Goal: Information Seeking & Learning: Find specific fact

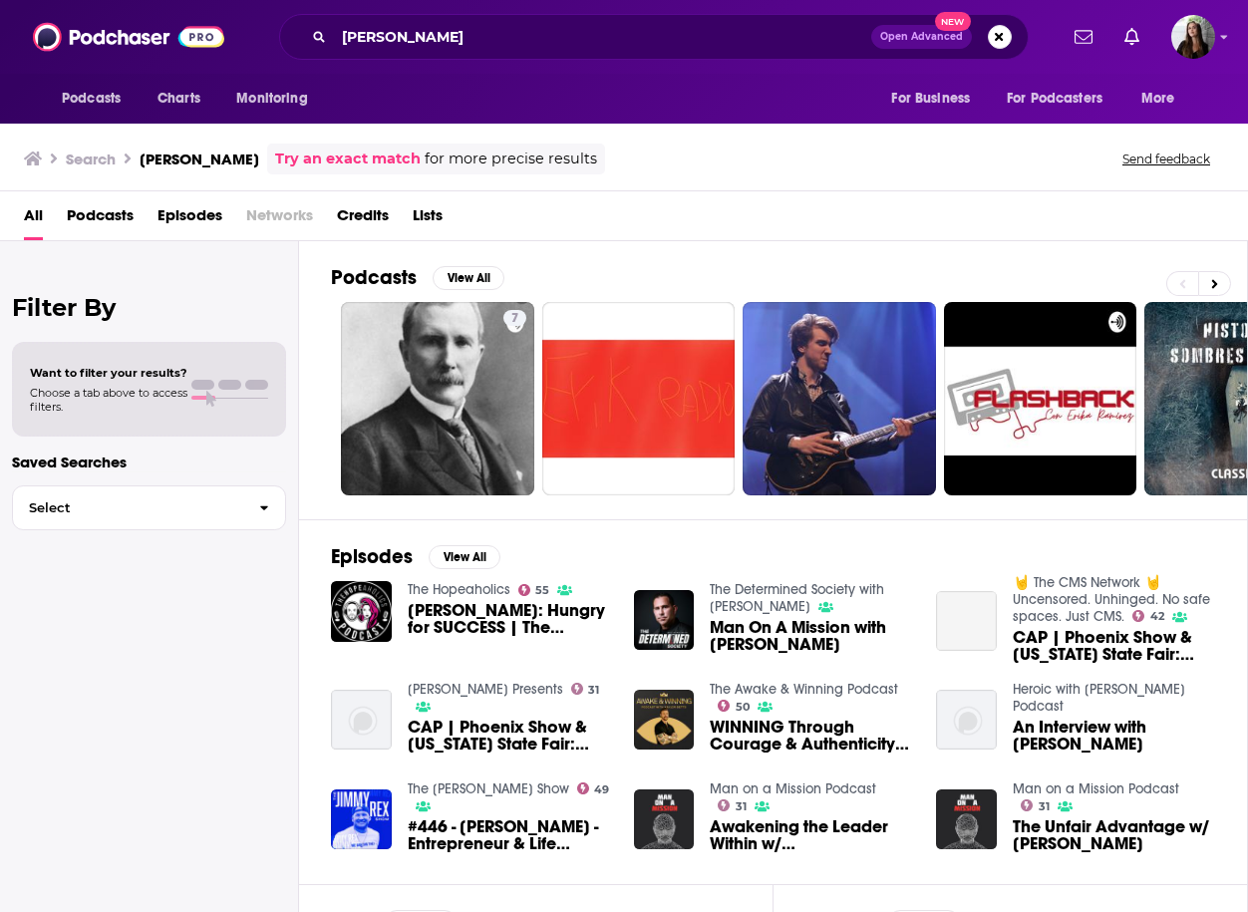
click at [174, 203] on span "Episodes" at bounding box center [190, 219] width 65 height 41
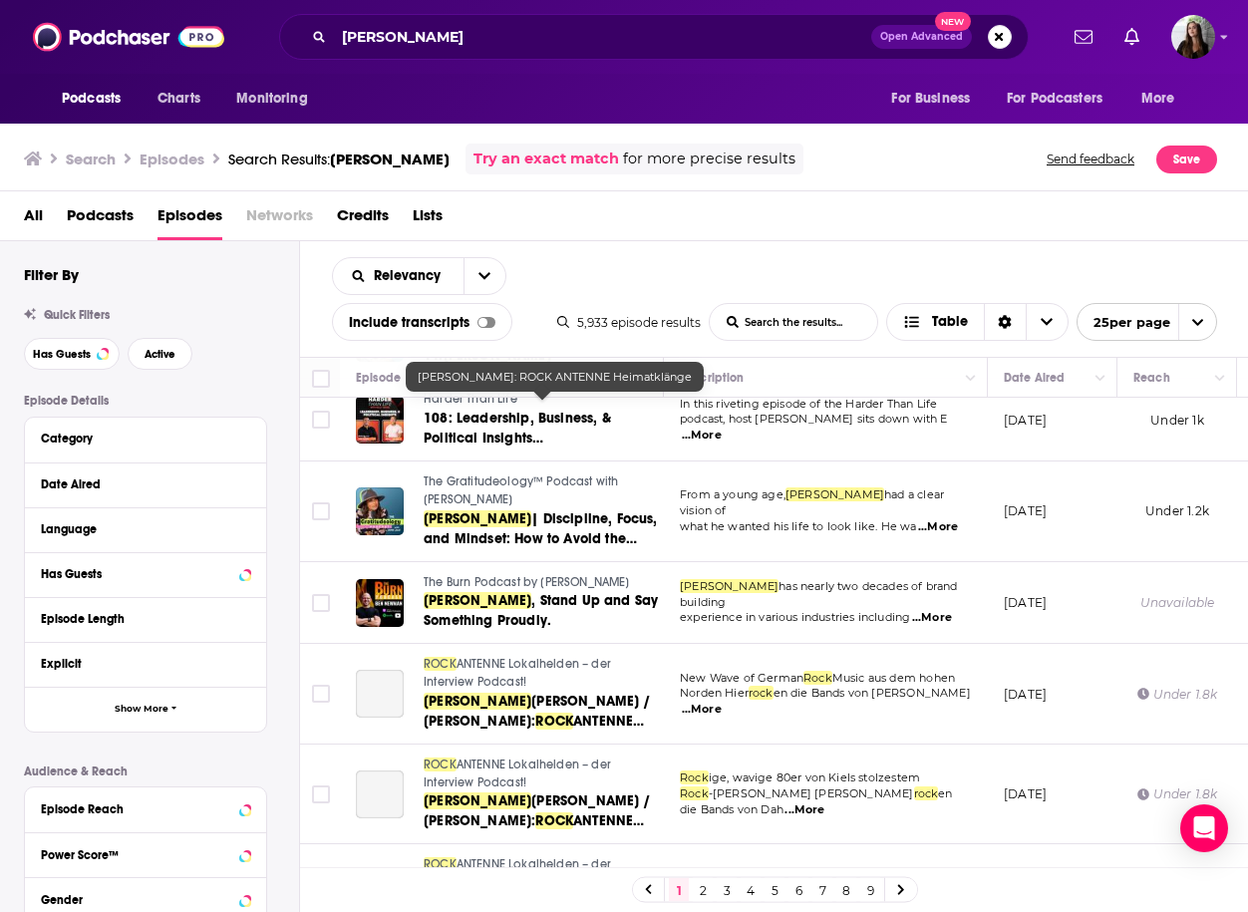
scroll to position [1671, 0]
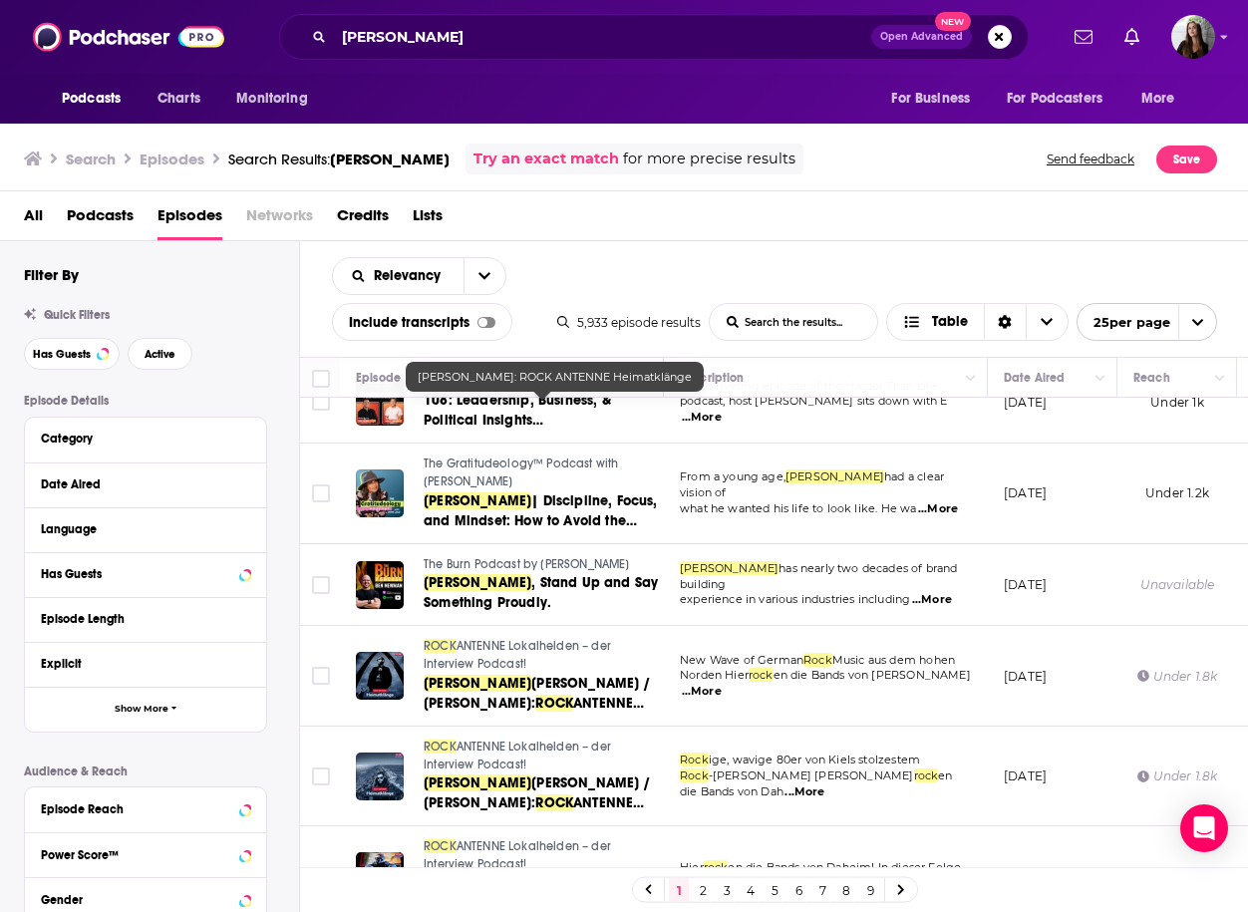
click at [699, 884] on link "2" at bounding box center [703, 890] width 20 height 24
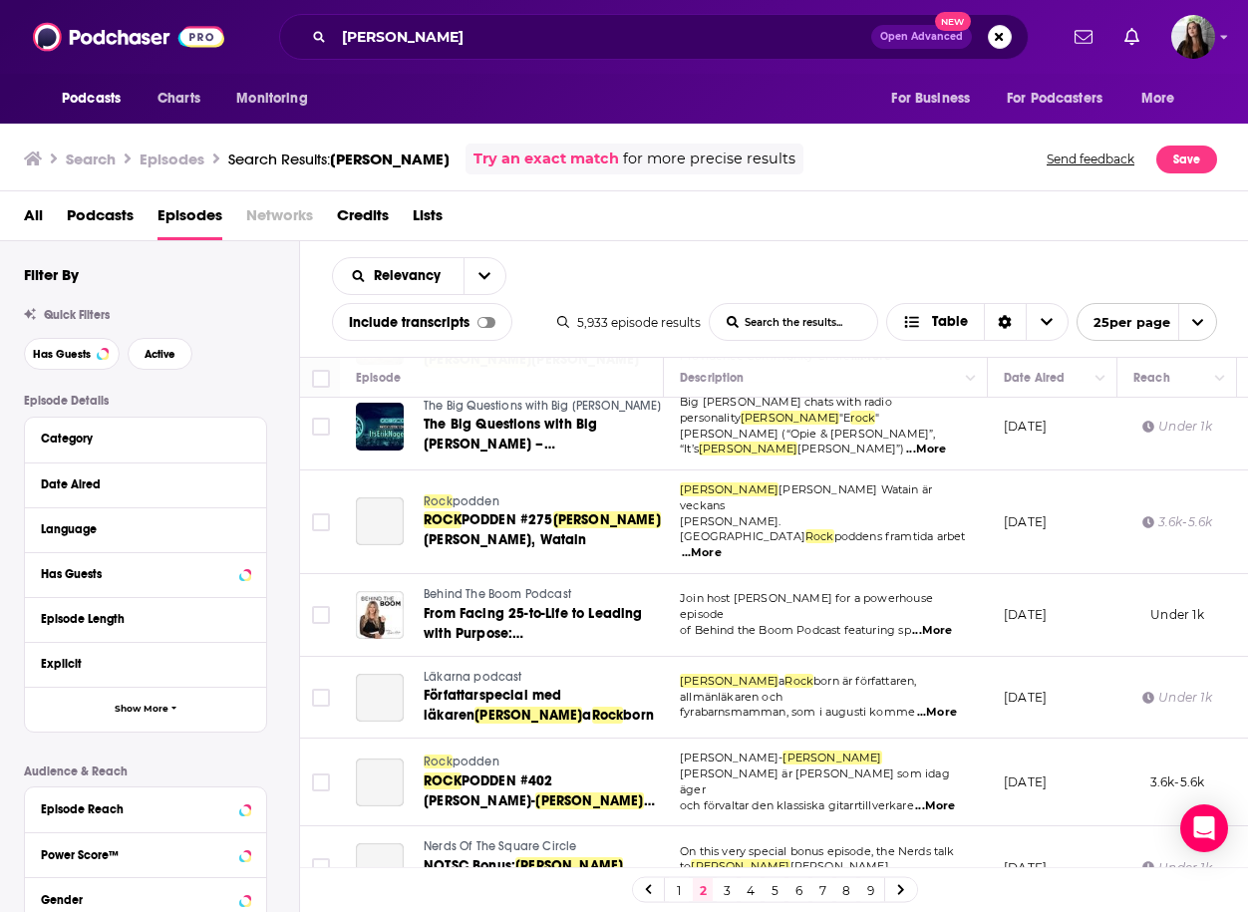
scroll to position [1603, 0]
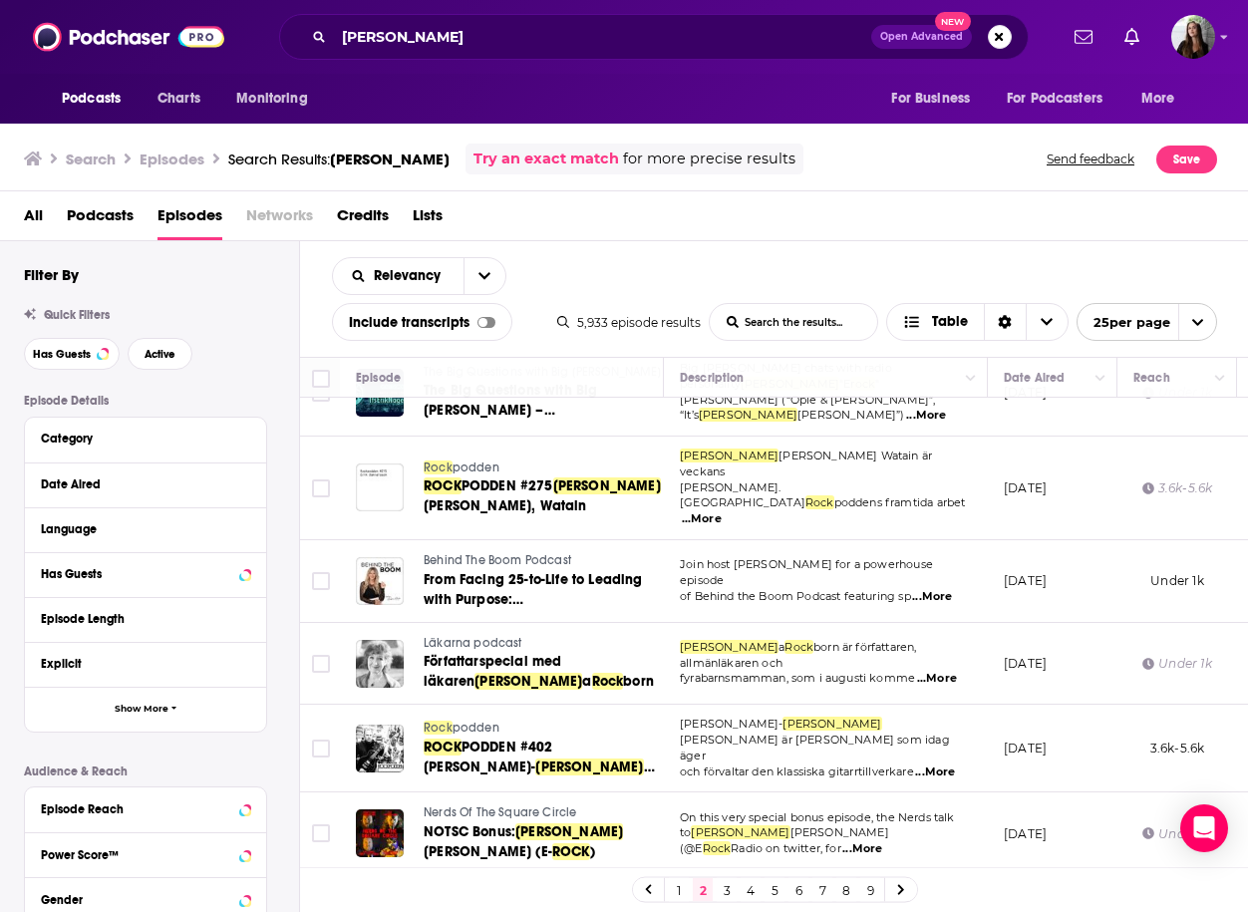
click at [730, 883] on link "3" at bounding box center [727, 890] width 20 height 24
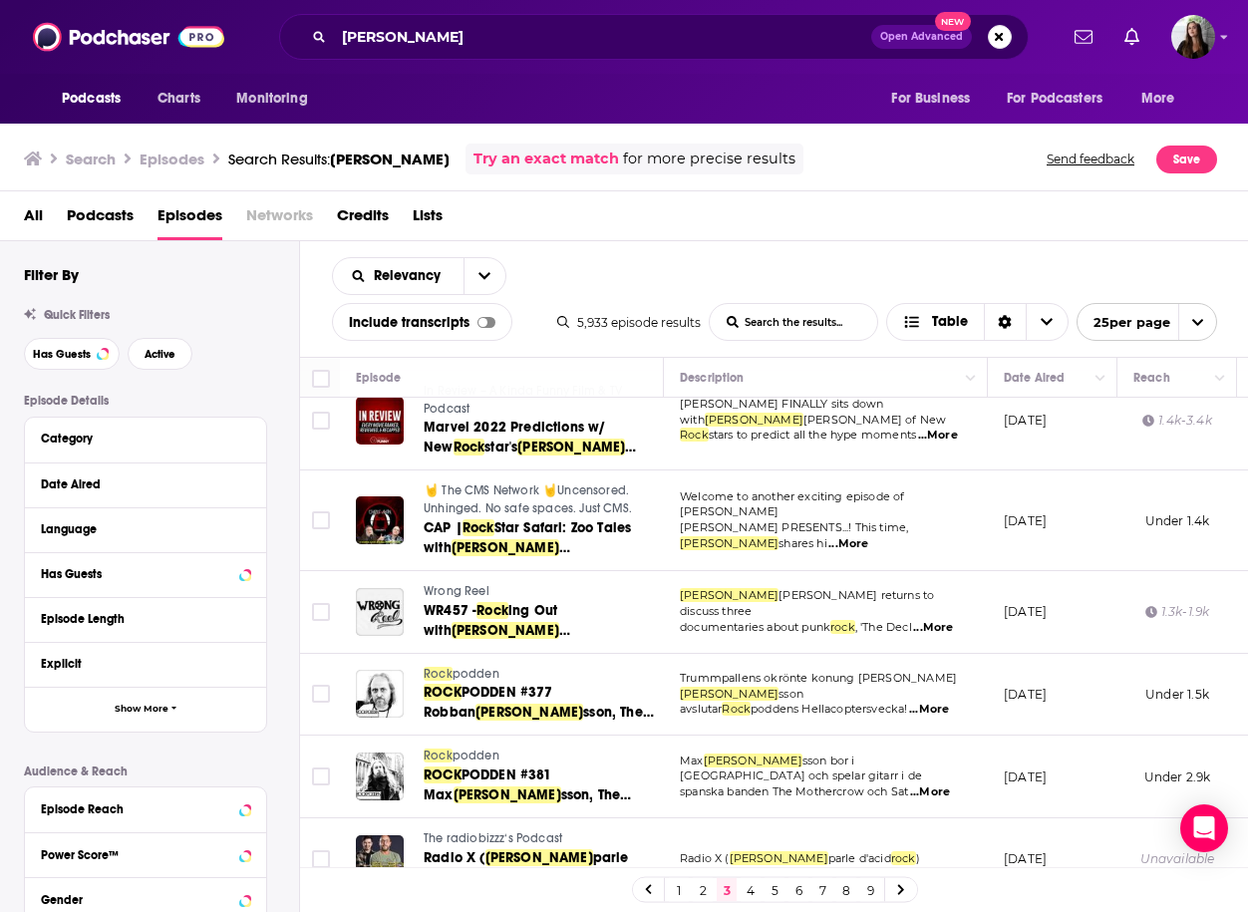
scroll to position [1161, 0]
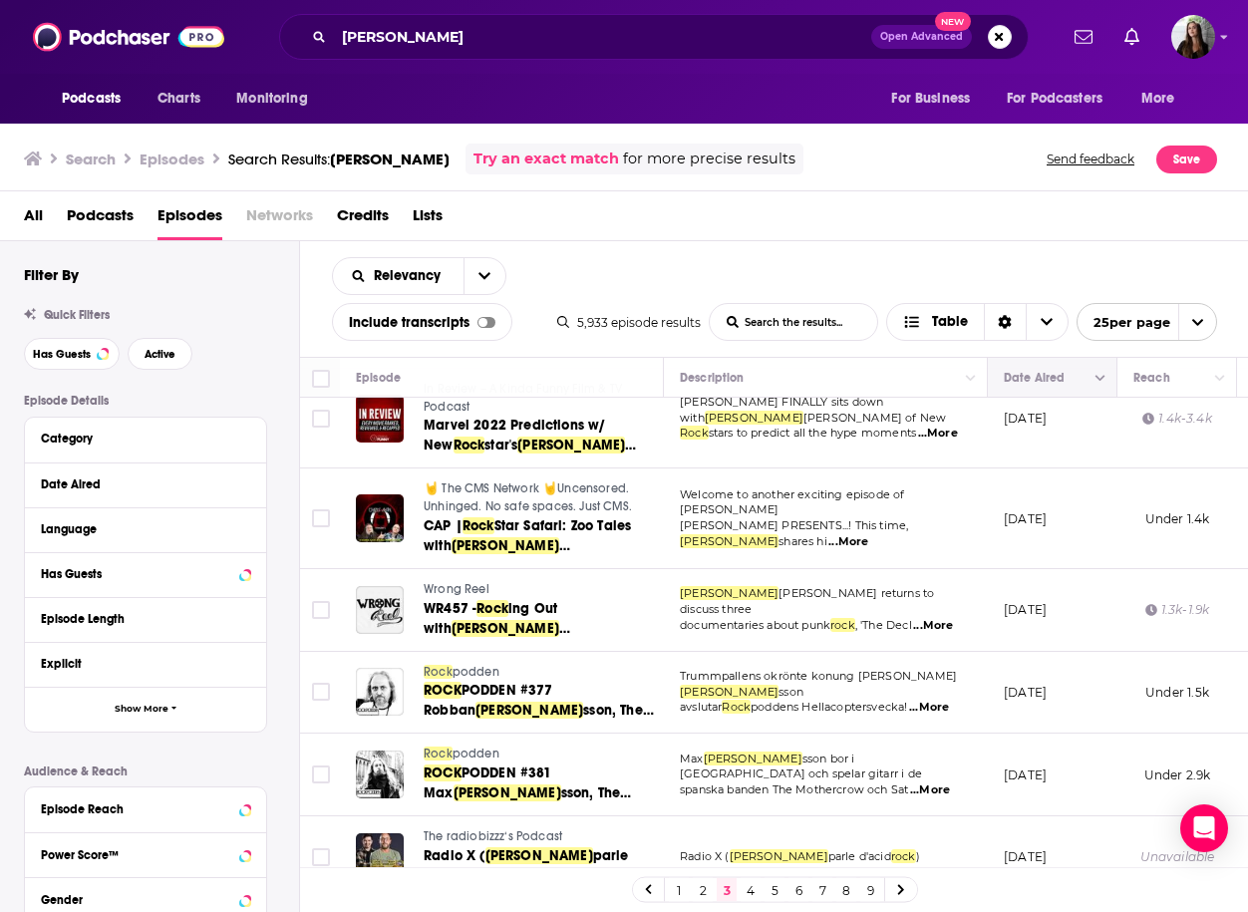
click at [1085, 377] on button "Move" at bounding box center [1050, 378] width 97 height 24
click at [1097, 377] on icon "Column Actions" at bounding box center [1101, 379] width 10 height 6
